Goal: Task Accomplishment & Management: Manage account settings

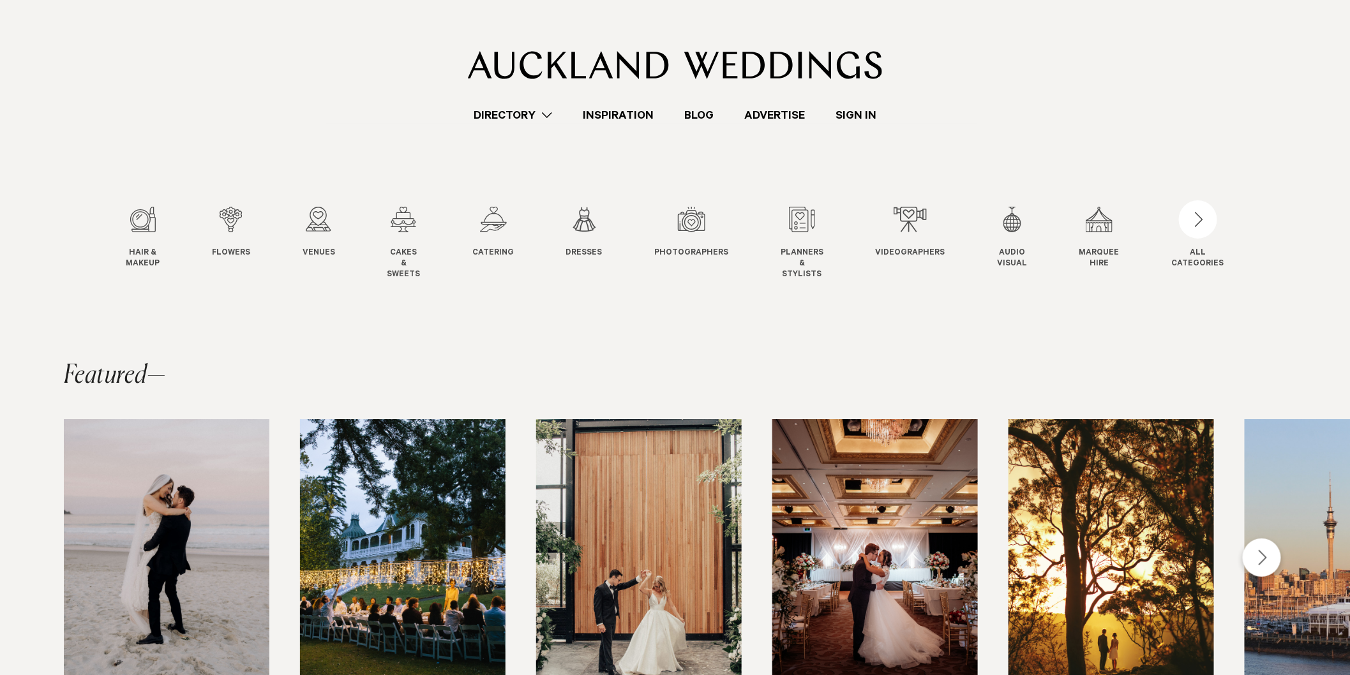
click at [858, 111] on link "Sign In" at bounding box center [855, 115] width 71 height 17
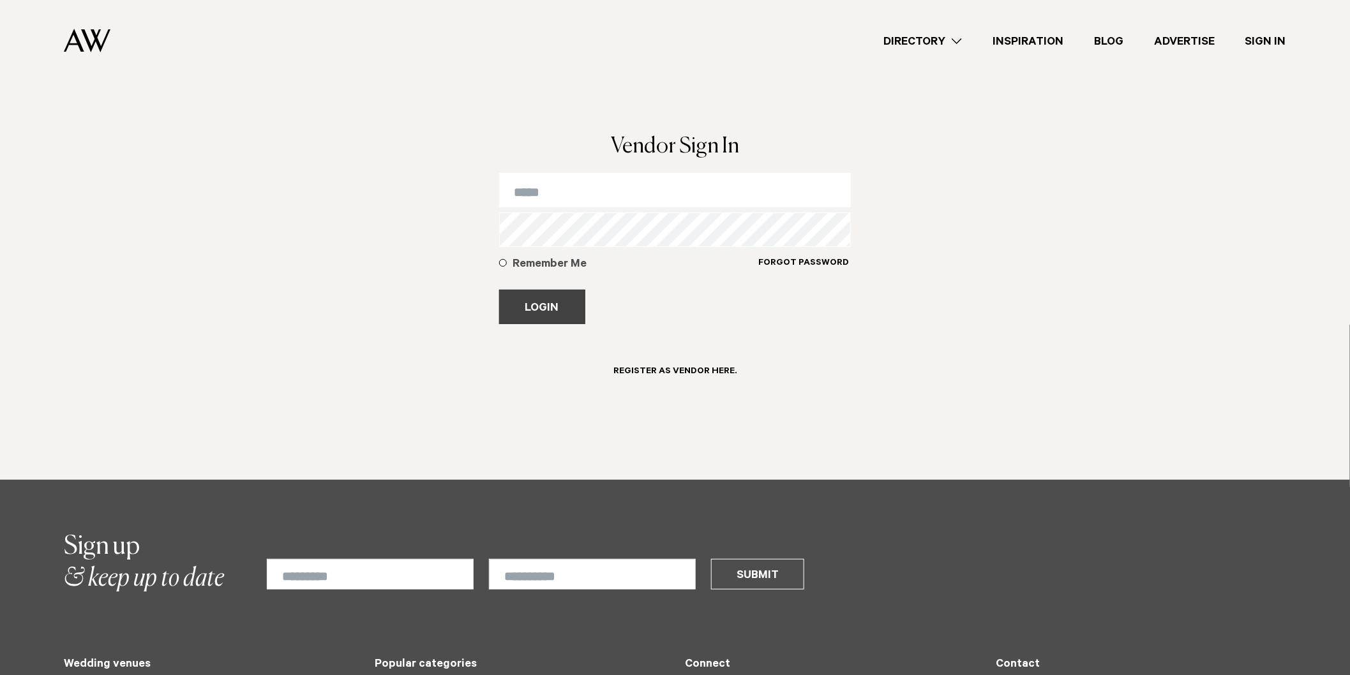
type input "**********"
click at [516, 311] on button "Login" at bounding box center [542, 307] width 86 height 34
